Goal: Transaction & Acquisition: Book appointment/travel/reservation

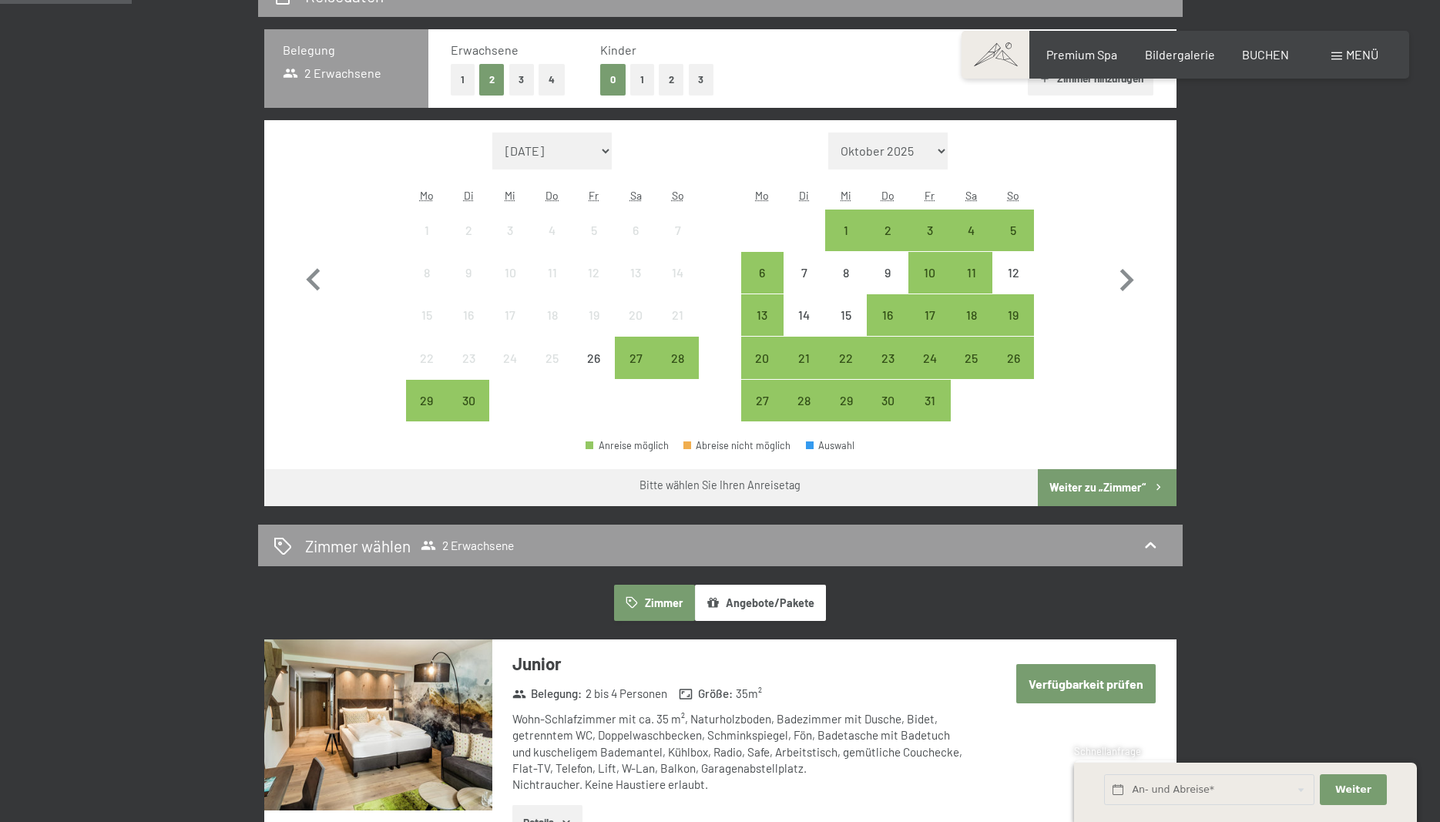
scroll to position [393, 0]
click at [641, 354] on div "27" at bounding box center [635, 371] width 39 height 39
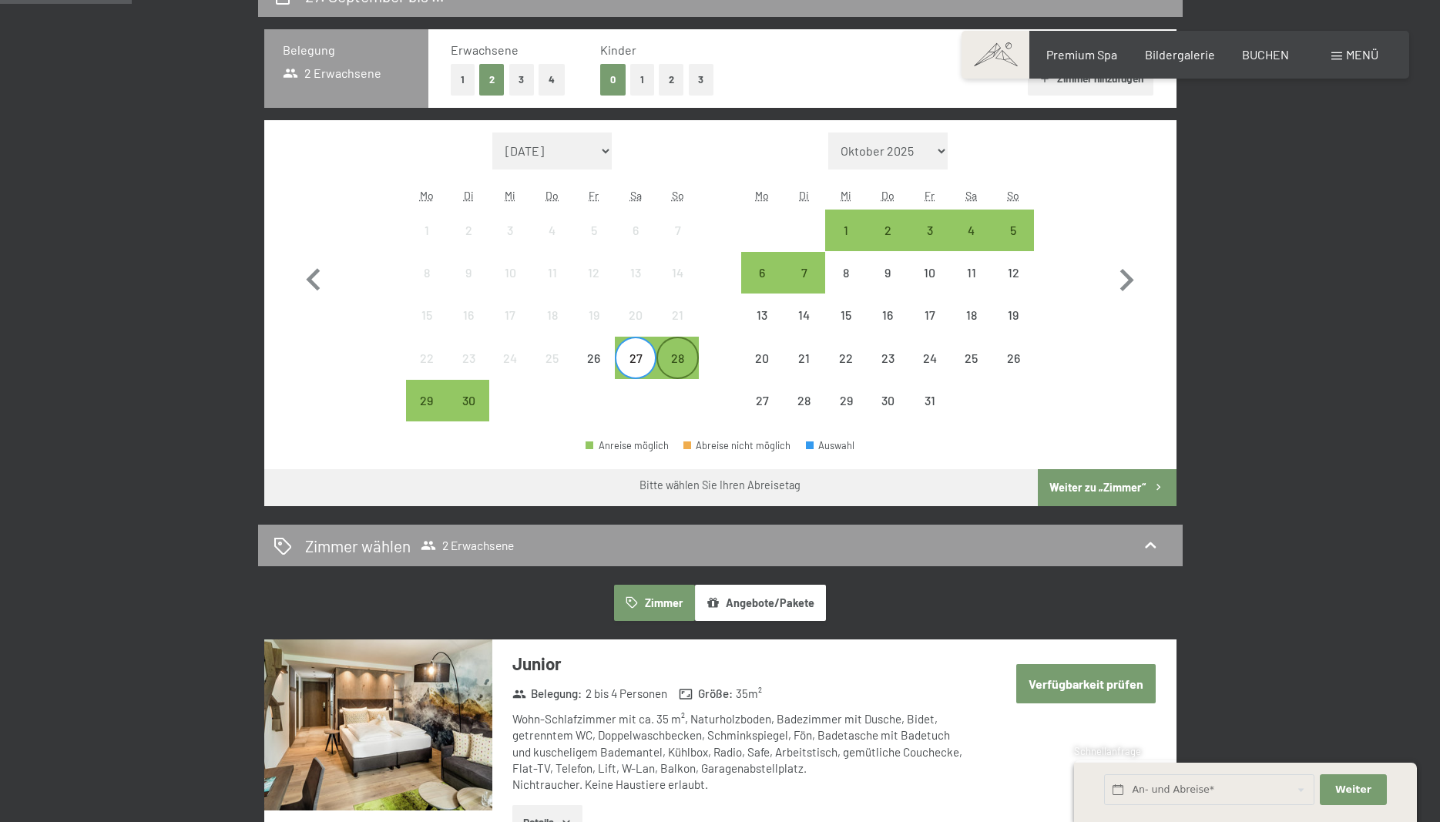
click at [678, 355] on div "28" at bounding box center [677, 371] width 39 height 39
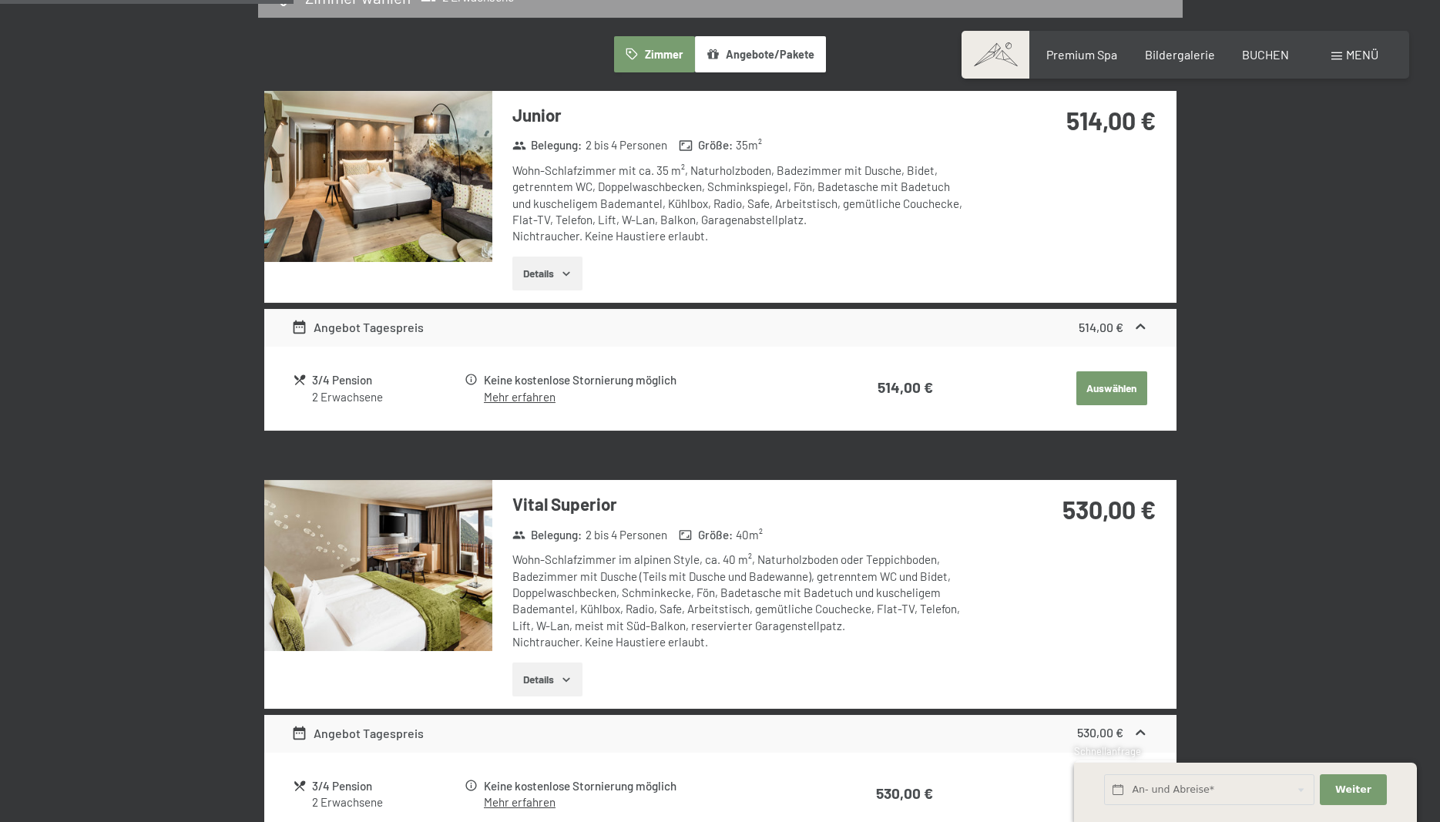
scroll to position [943, 0]
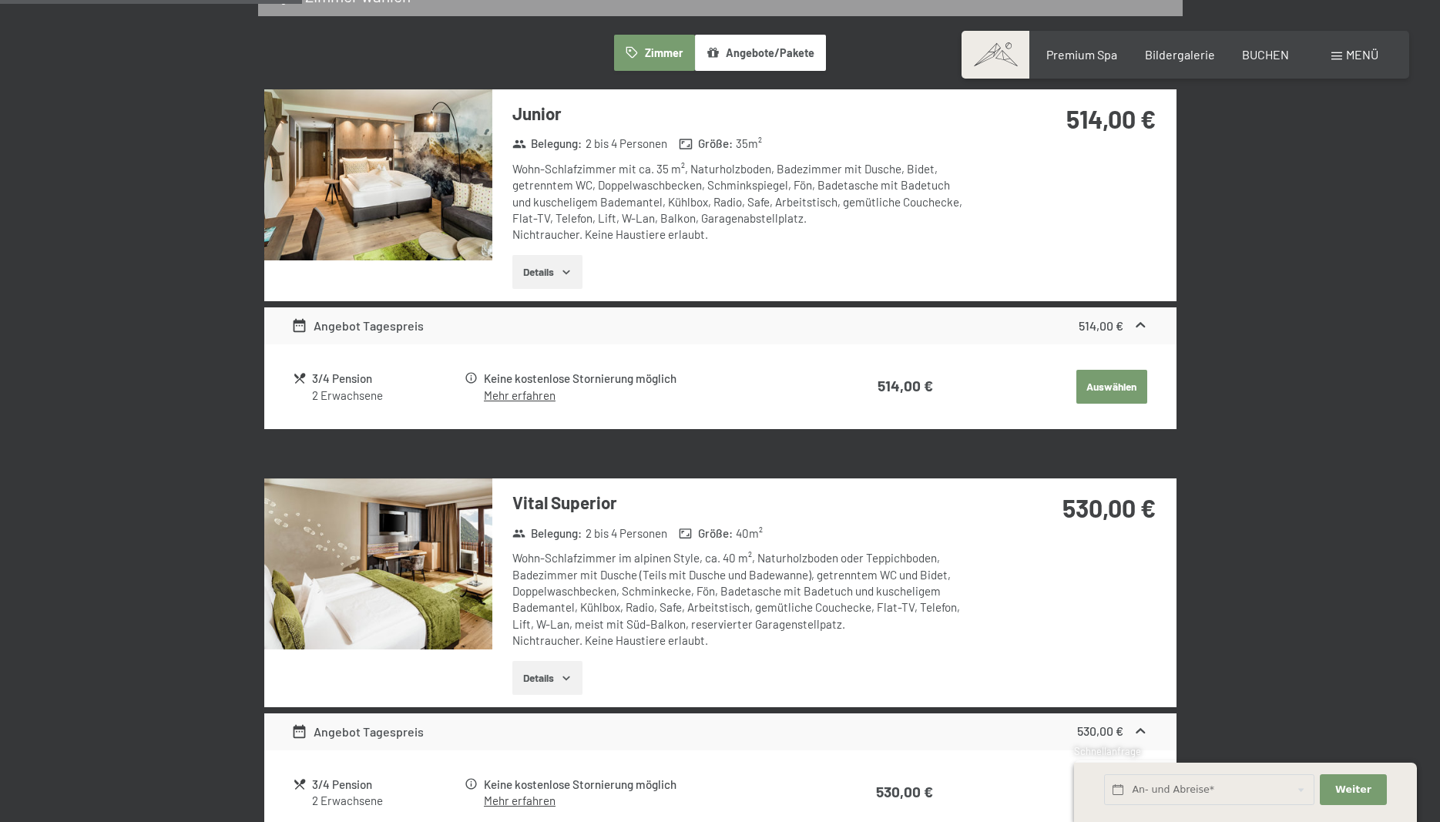
click at [421, 575] on img at bounding box center [378, 564] width 228 height 171
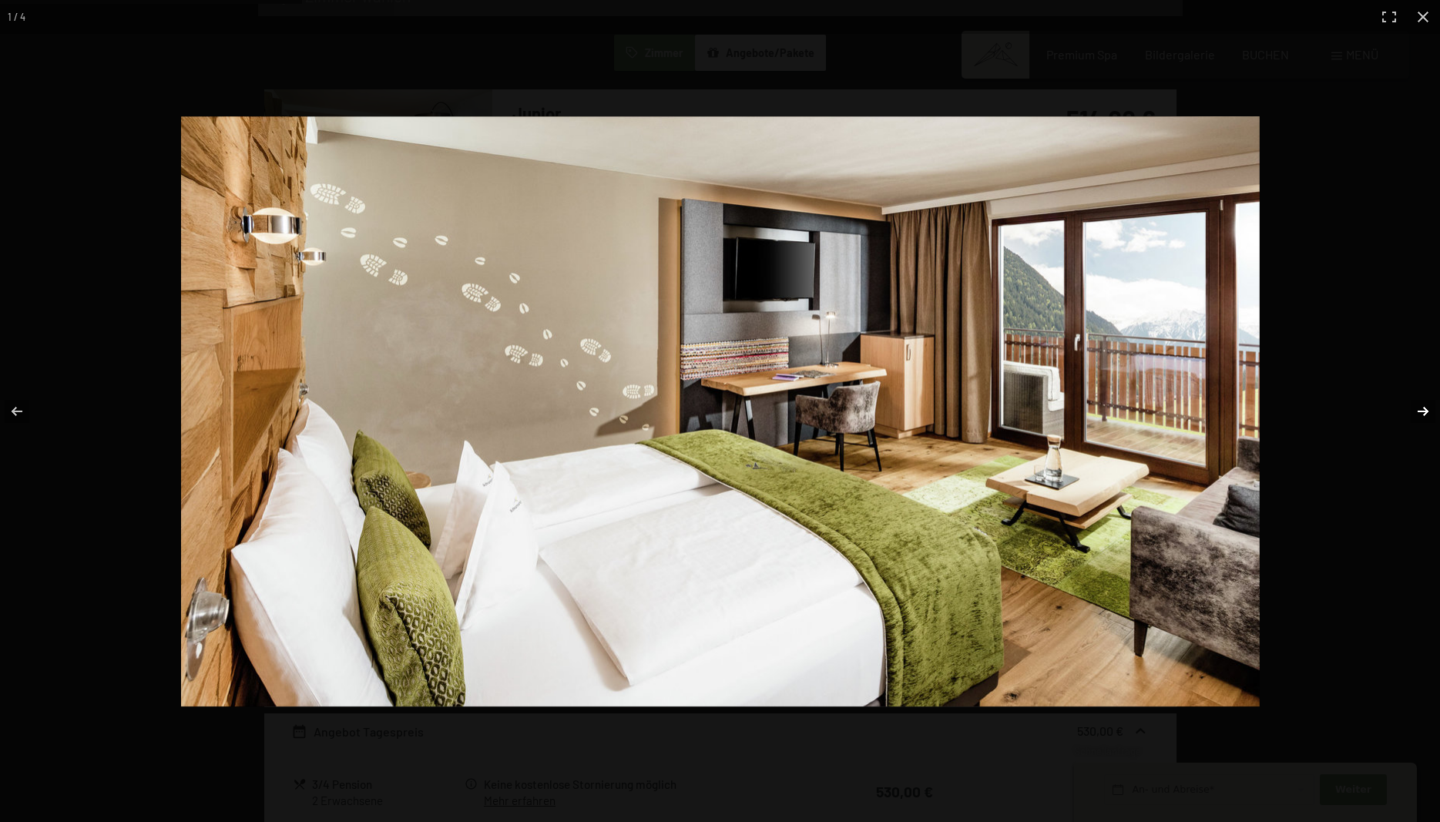
click at [1421, 411] on button "button" at bounding box center [1413, 411] width 54 height 77
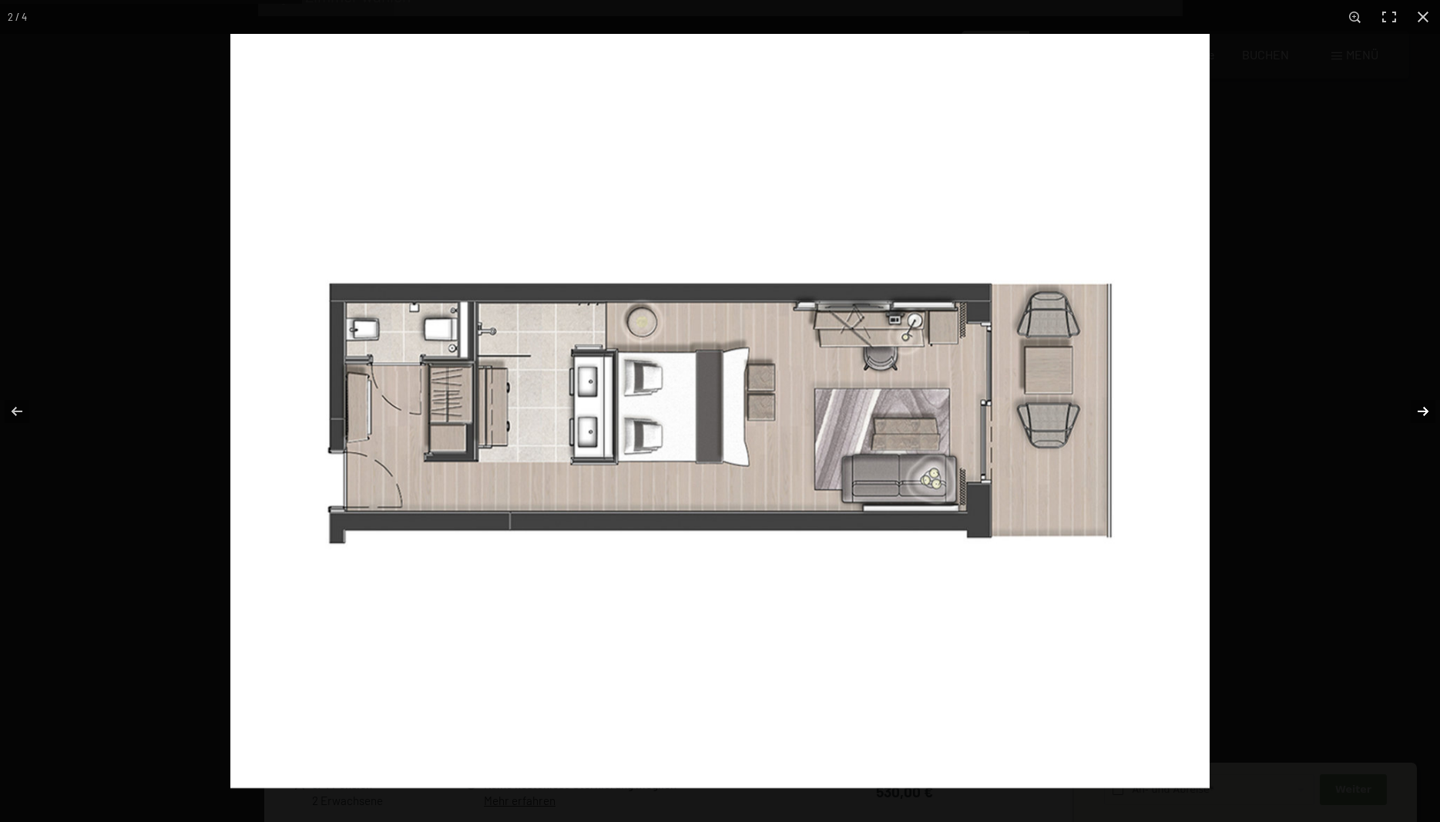
click at [1421, 411] on button "button" at bounding box center [1413, 411] width 54 height 77
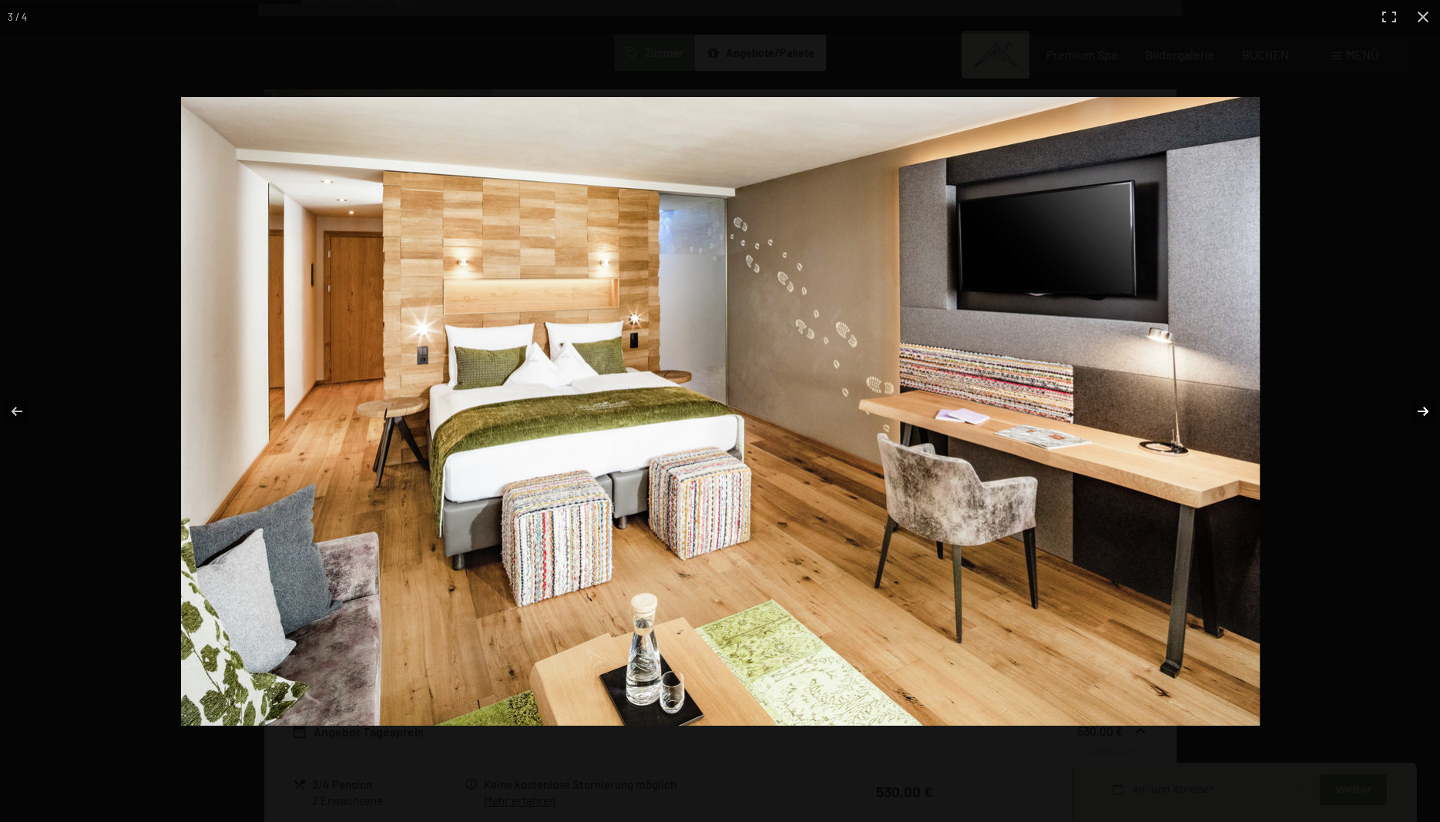
click at [1421, 411] on button "button" at bounding box center [1413, 411] width 54 height 77
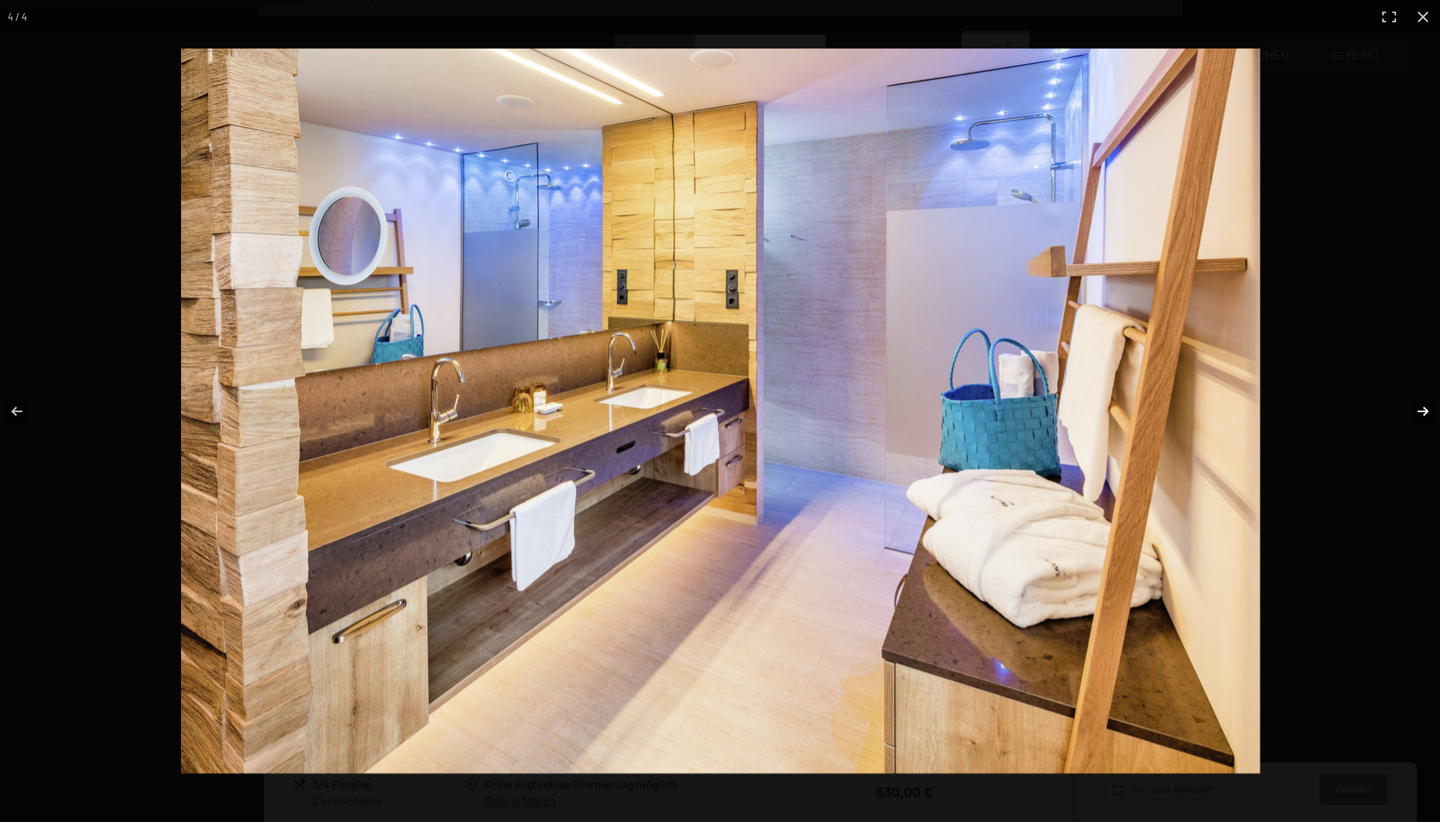
click at [1420, 412] on button "button" at bounding box center [1413, 411] width 54 height 77
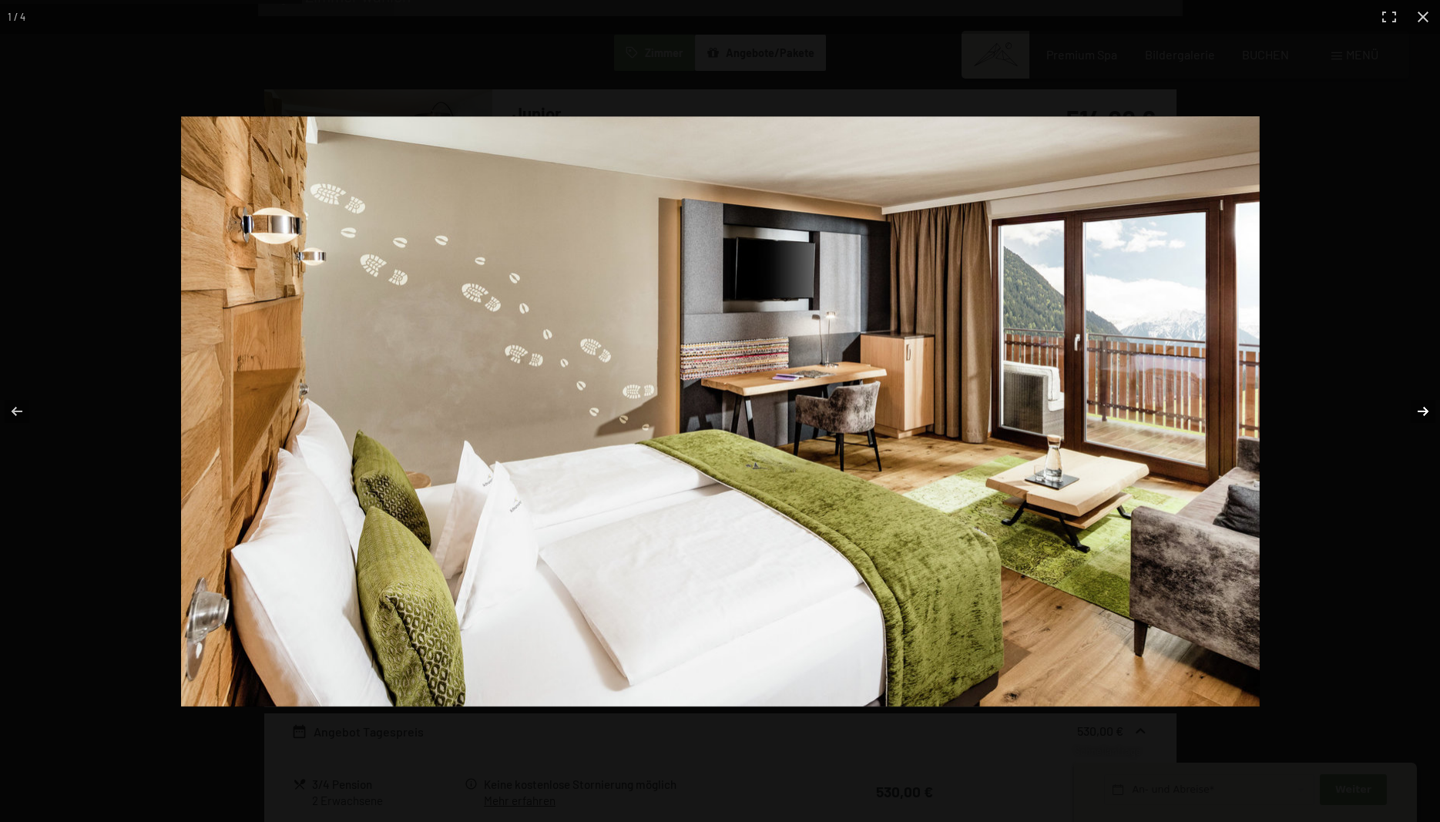
click at [1420, 412] on button "button" at bounding box center [1413, 411] width 54 height 77
